Goal: Information Seeking & Learning: Check status

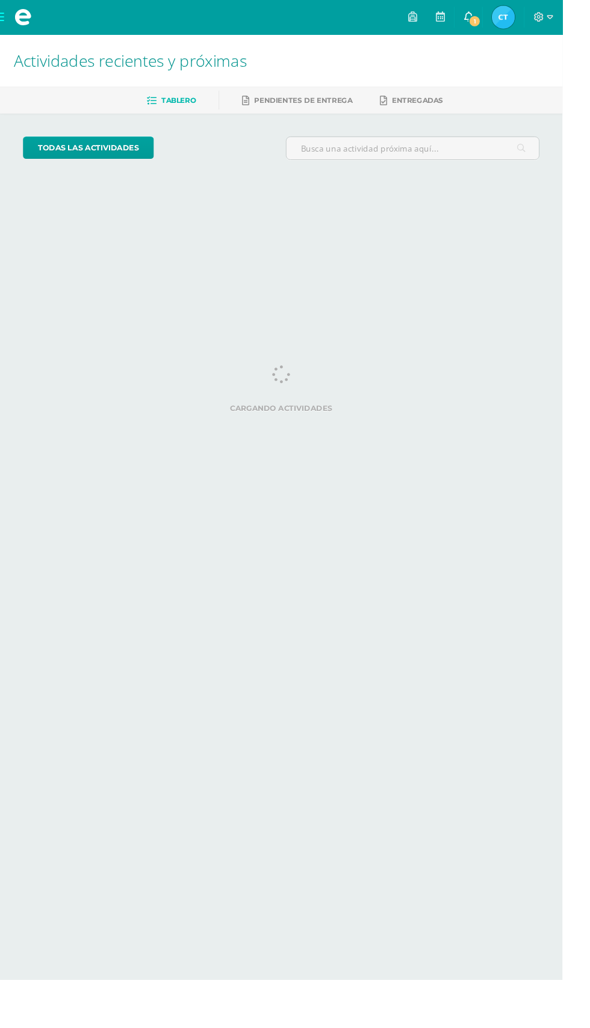
click at [504, 20] on span "1" at bounding box center [497, 22] width 13 height 13
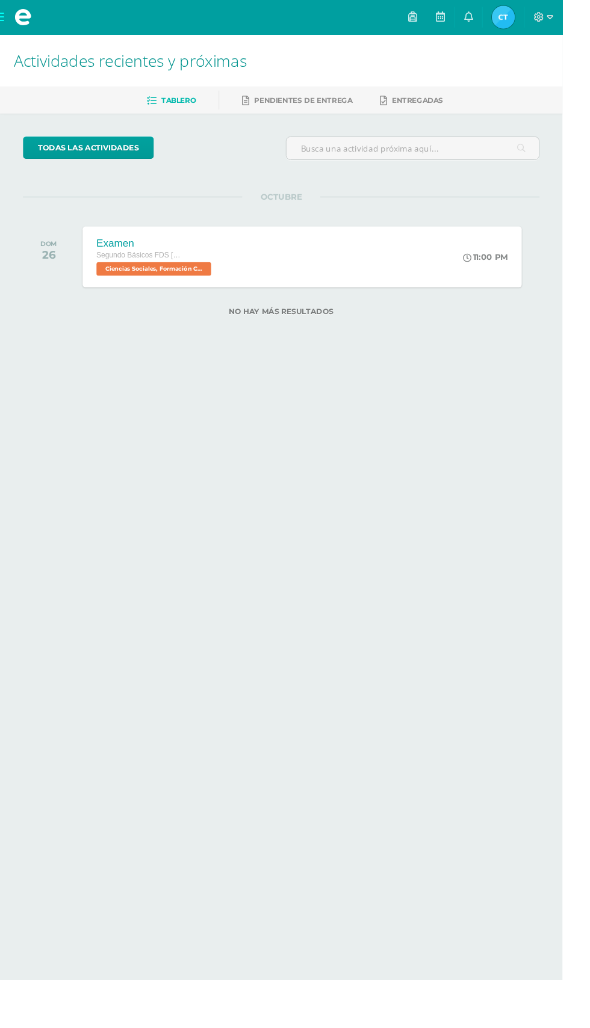
click at [499, 370] on html "Mis cursos Archivos Cerrar panel Ciencias Naturales II Segundo Básicos FDS Domi…" at bounding box center [295, 185] width 590 height 370
click at [540, 13] on img at bounding box center [528, 18] width 24 height 24
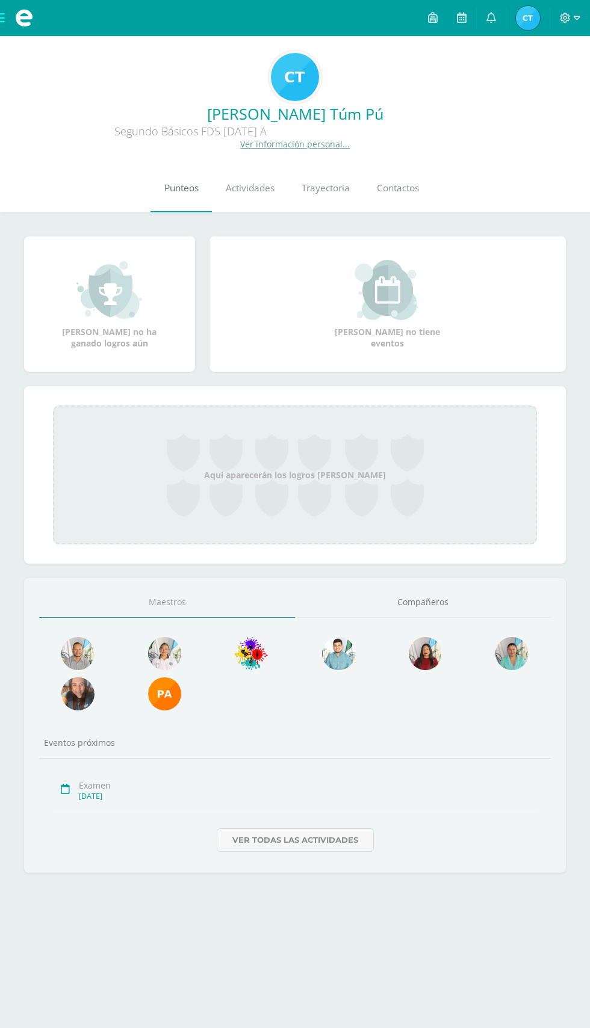
click at [191, 192] on span "Punteos" at bounding box center [181, 188] width 34 height 13
click at [458, 605] on link "Compañeros" at bounding box center [423, 602] width 256 height 31
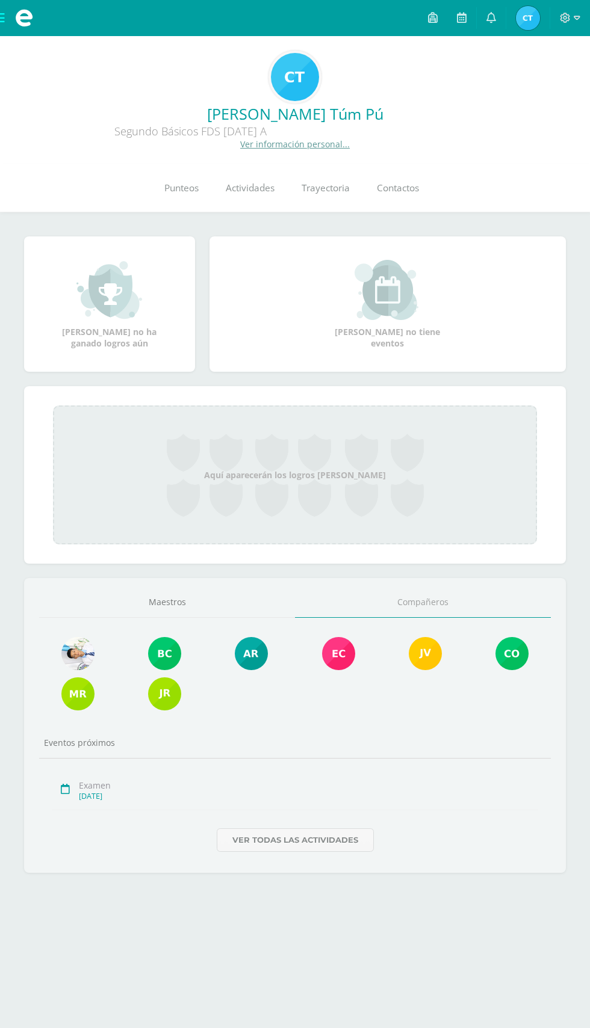
click at [78, 656] on img at bounding box center [77, 653] width 33 height 33
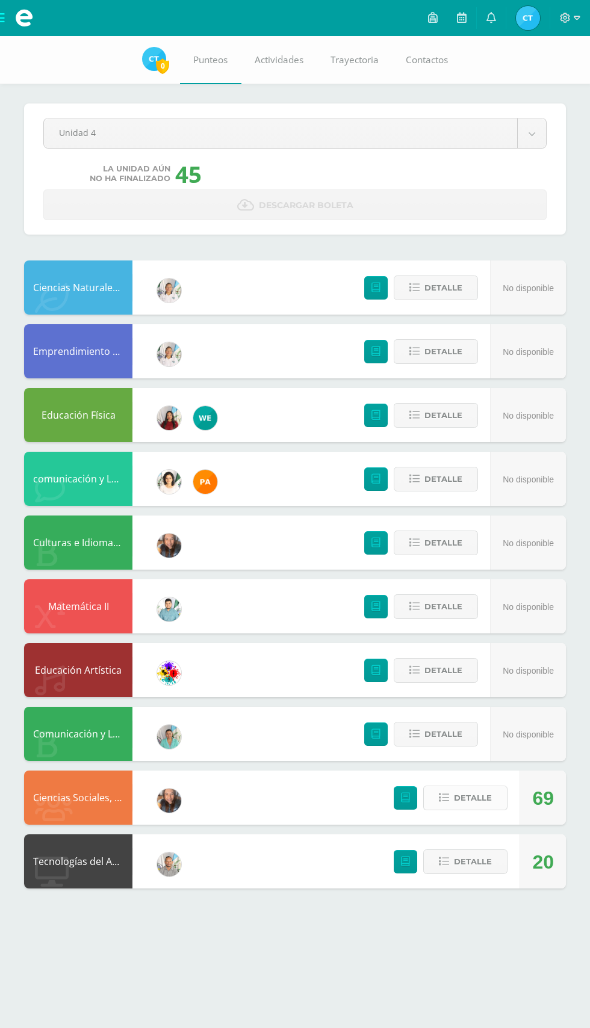
click at [492, 793] on button "Detalle" at bounding box center [465, 798] width 84 height 25
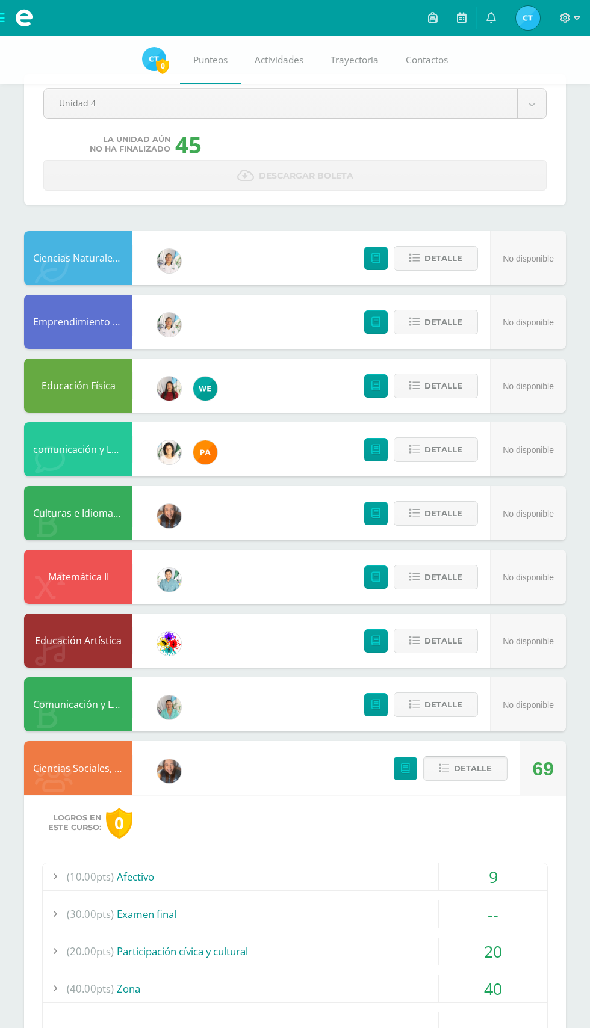
scroll to position [109, 0]
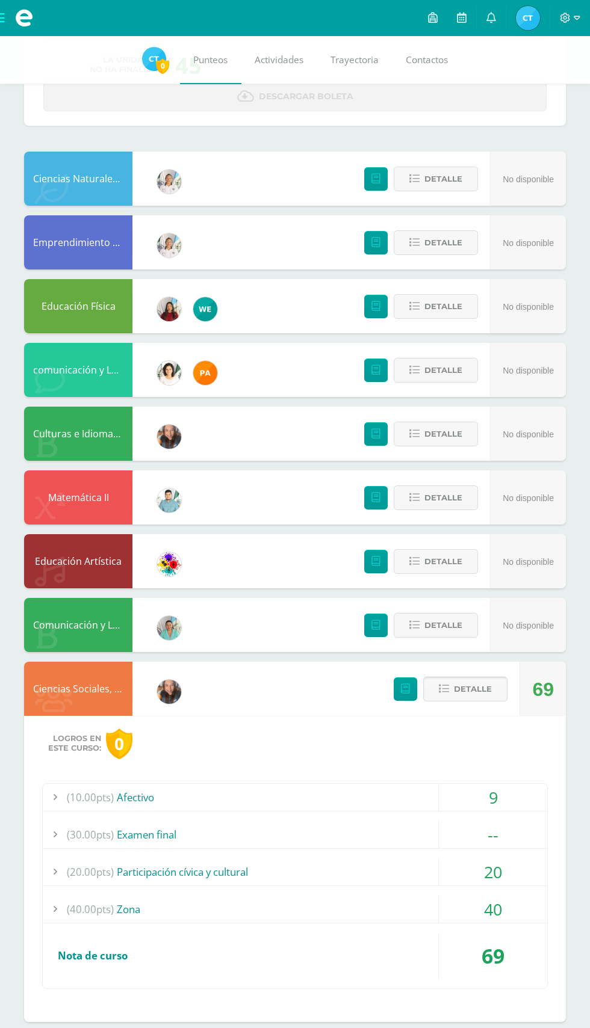
click at [490, 691] on span "Detalle" at bounding box center [473, 689] width 38 height 22
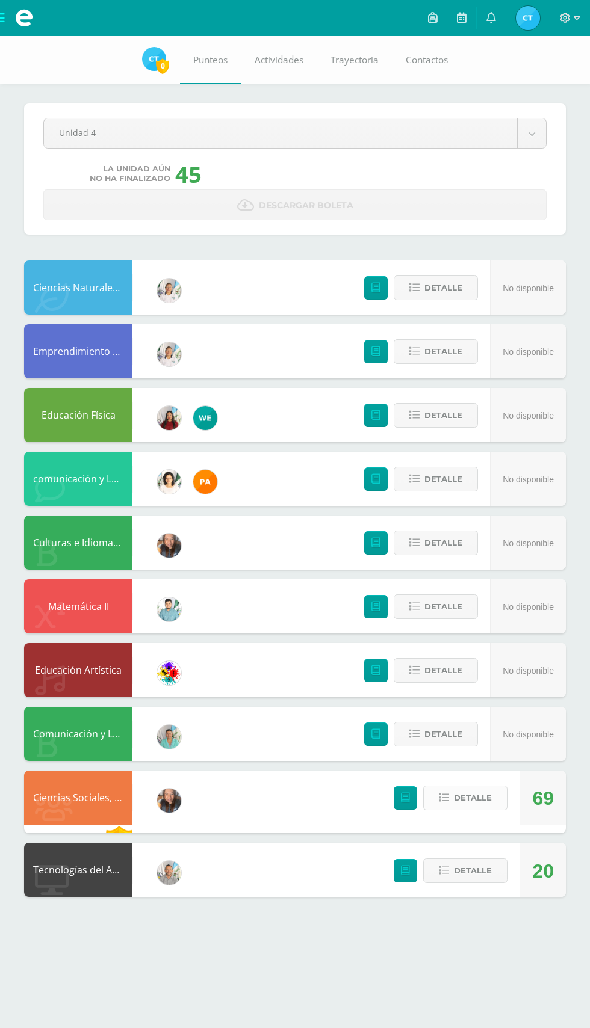
scroll to position [0, 0]
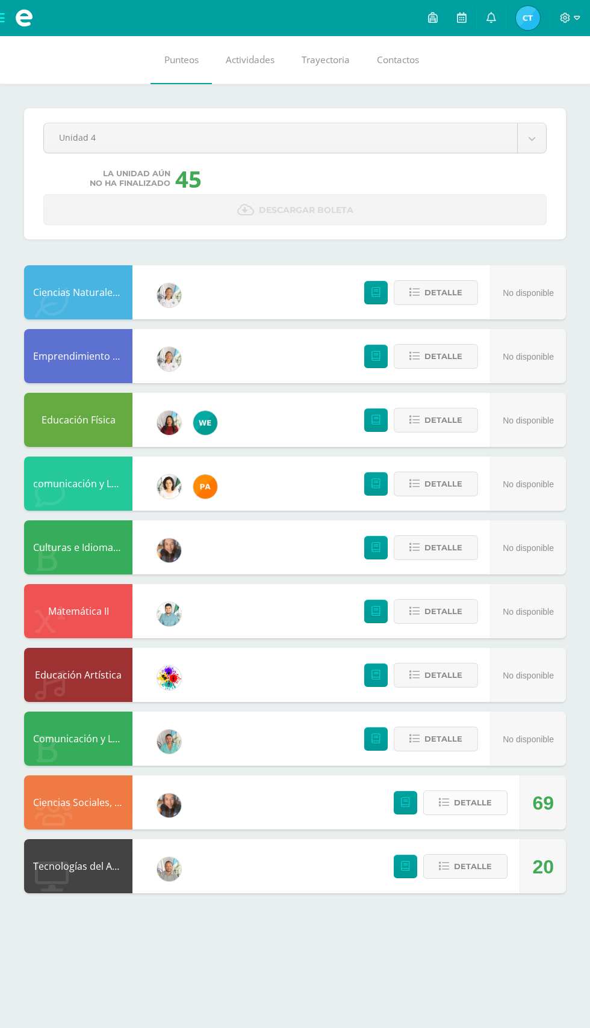
click at [495, 801] on button "Detalle" at bounding box center [465, 802] width 84 height 25
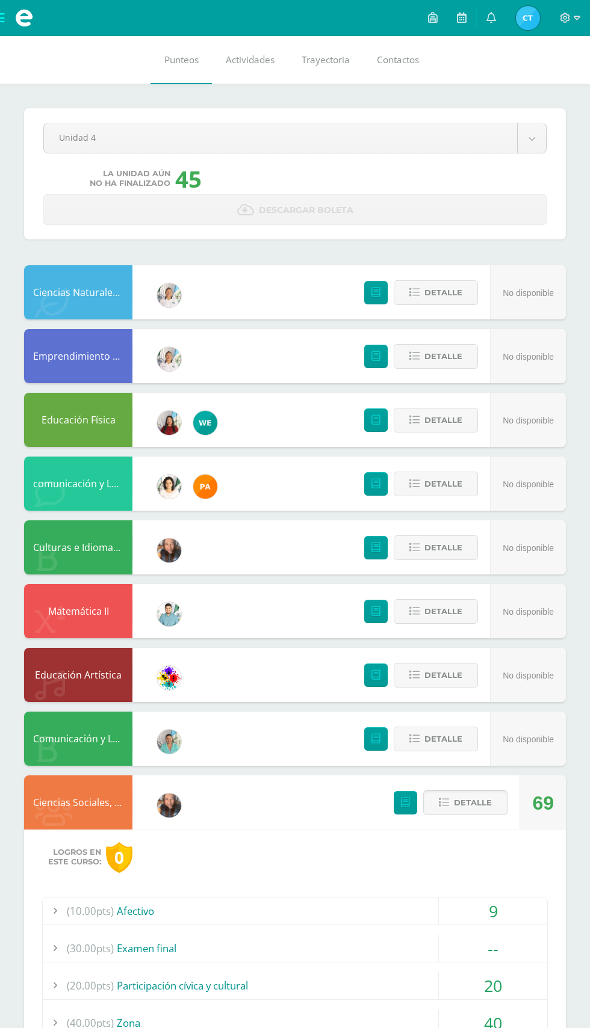
scroll to position [109, 0]
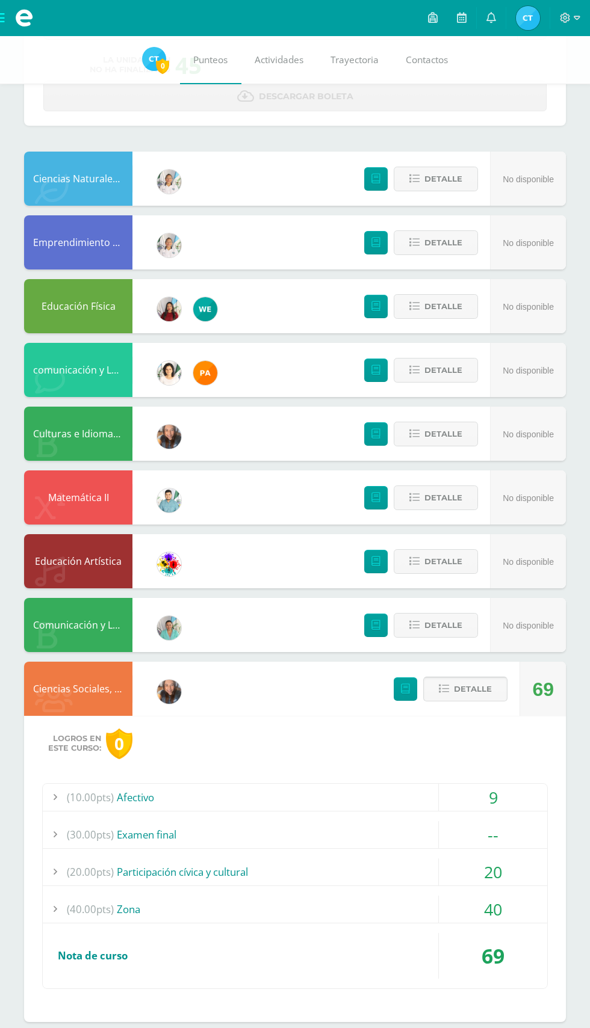
click at [484, 682] on span "Detalle" at bounding box center [473, 689] width 38 height 22
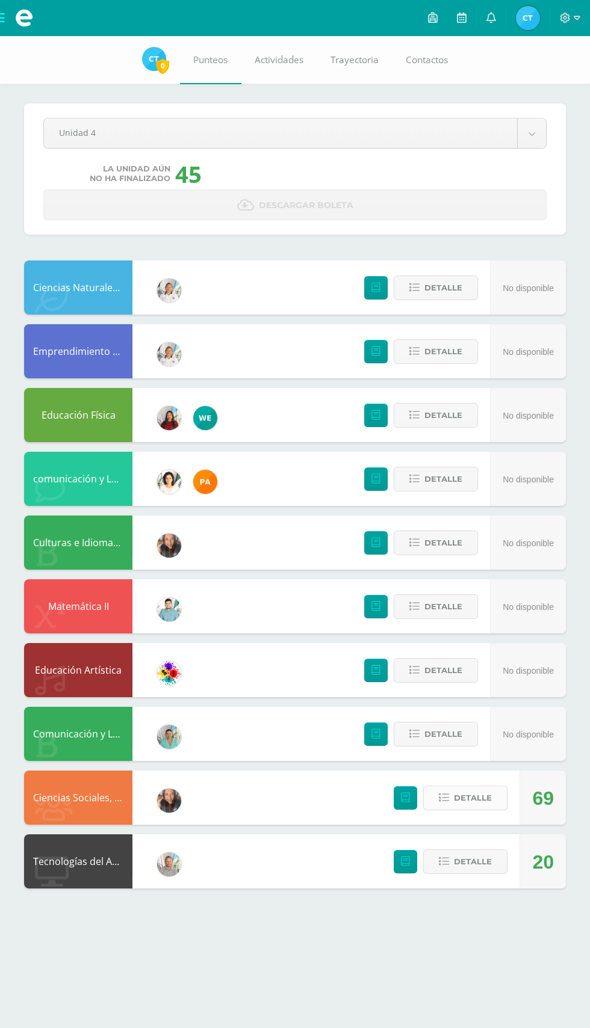
scroll to position [0, 0]
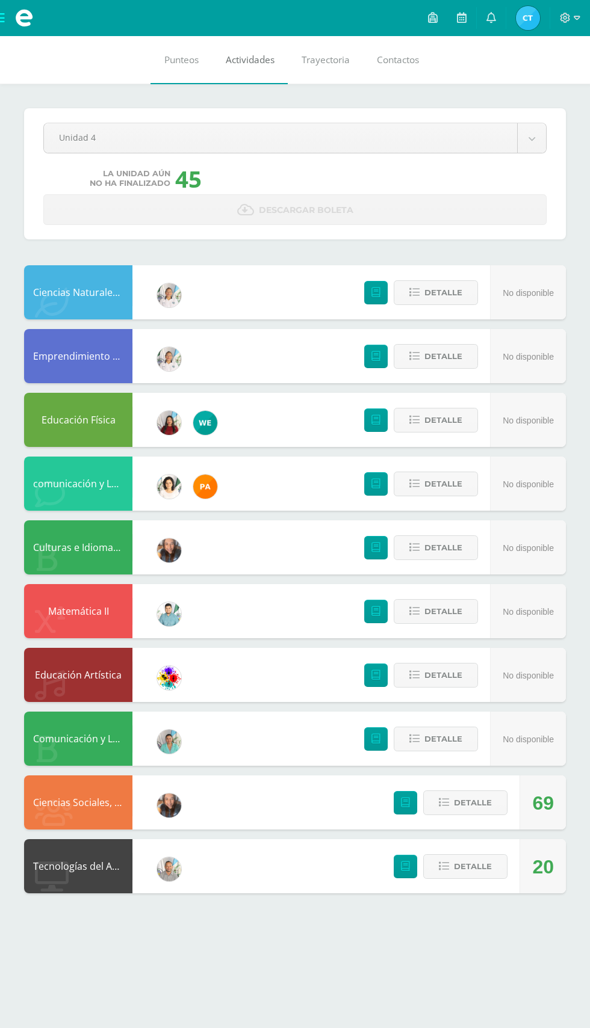
click at [265, 47] on link "Actividades" at bounding box center [250, 60] width 76 height 48
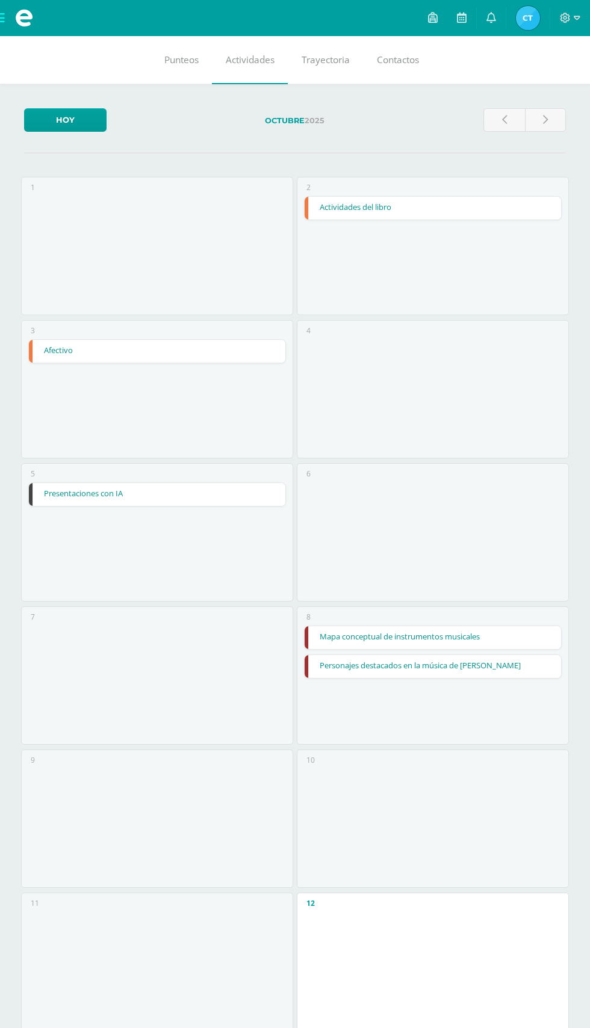
click at [563, 527] on div "6" at bounding box center [433, 532] width 272 height 138
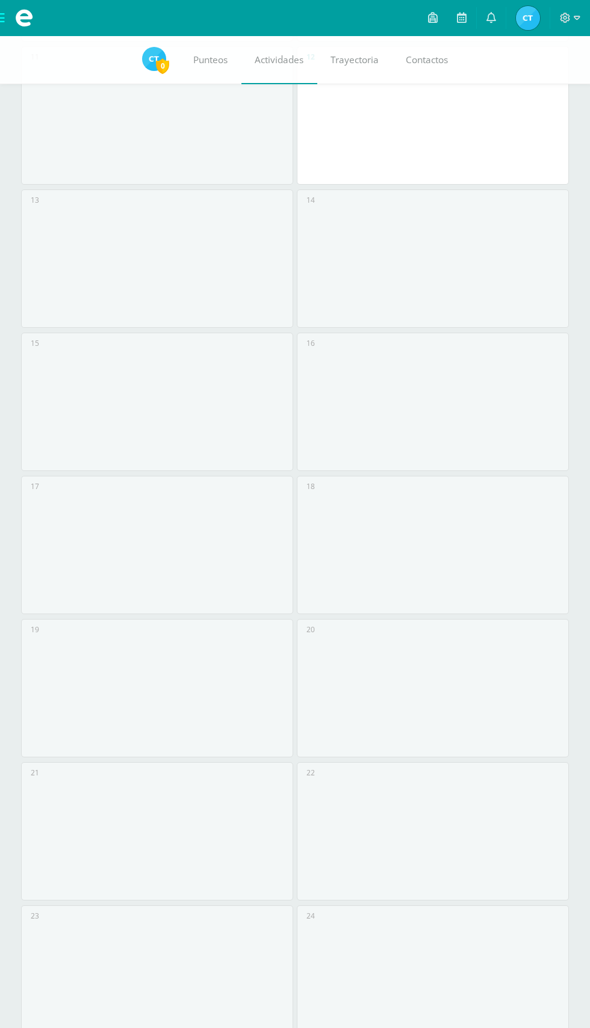
scroll to position [855, 0]
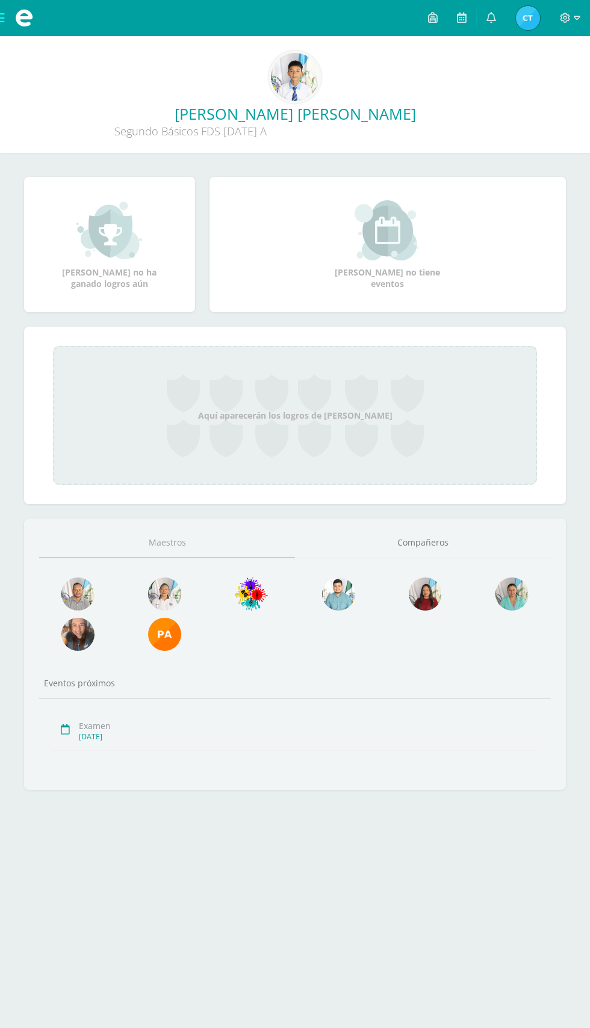
click at [293, 79] on img at bounding box center [295, 77] width 48 height 48
